Goal: Find specific page/section: Find specific page/section

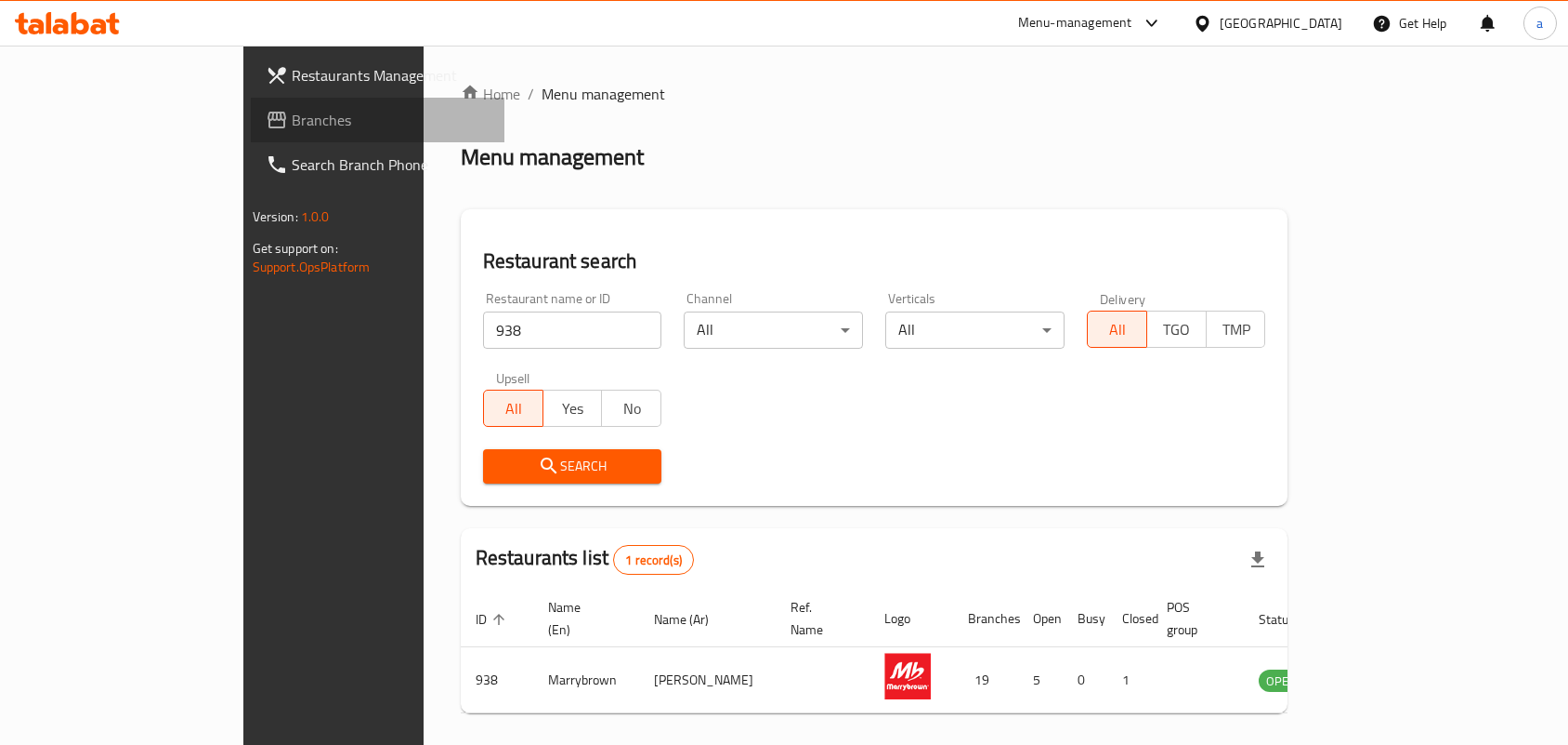
click at [292, 108] on span "Branches" at bounding box center [391, 119] width 199 height 23
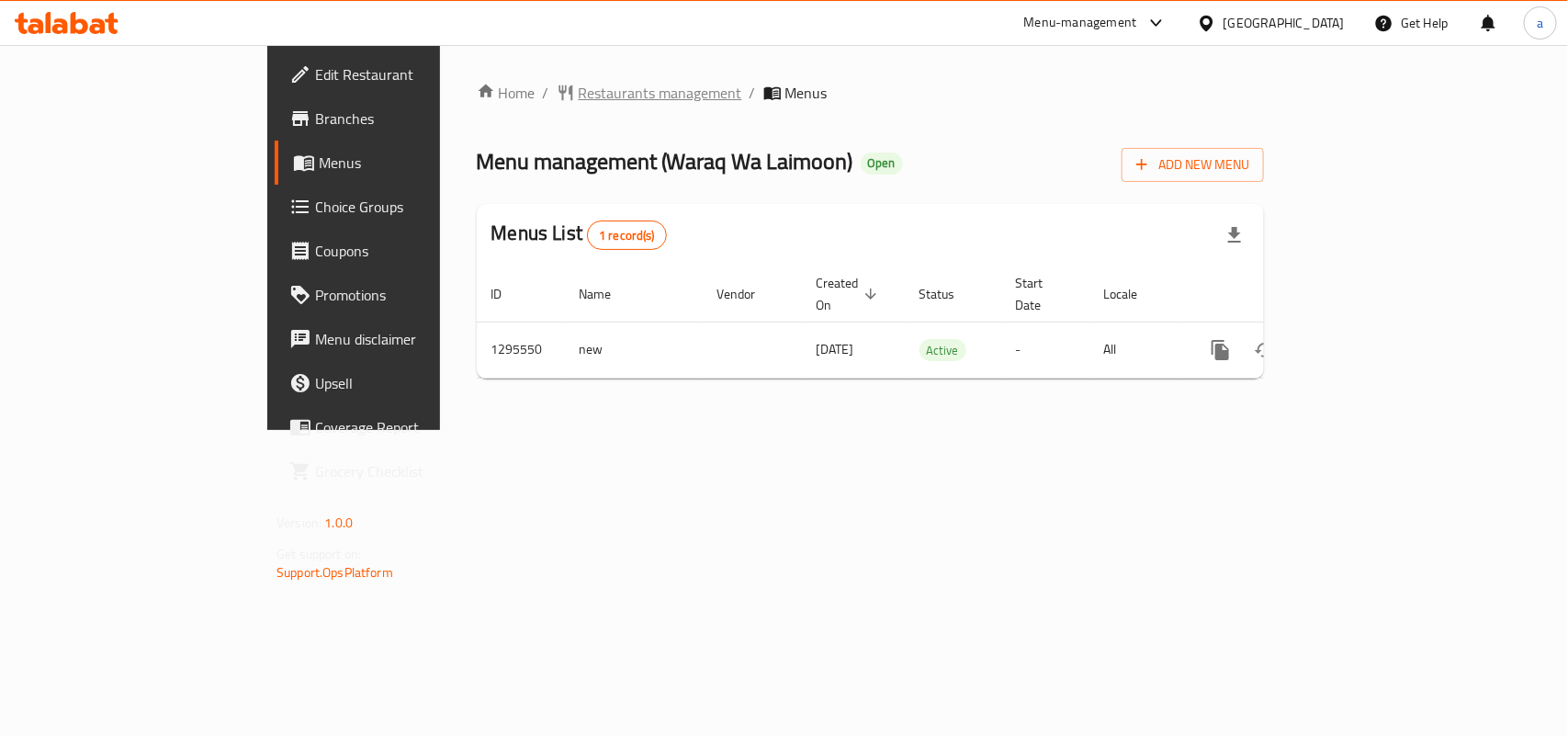
click at [579, 97] on span "Restaurants management" at bounding box center [660, 92] width 164 height 22
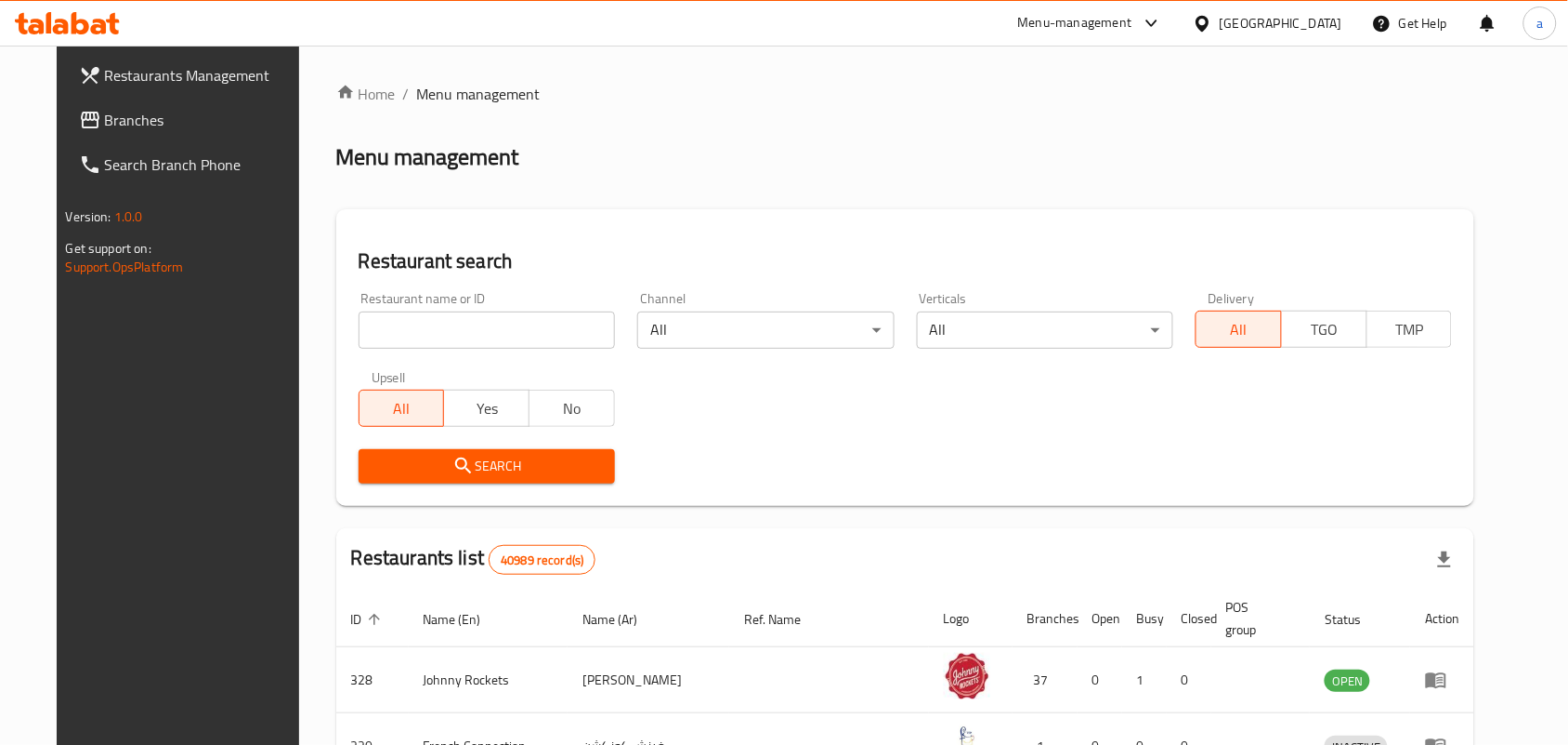
click at [462, 333] on input "search" at bounding box center [487, 330] width 256 height 37
paste input "699817"
type input "699817"
click button "Search" at bounding box center [487, 466] width 256 height 34
